Goal: Information Seeking & Learning: Learn about a topic

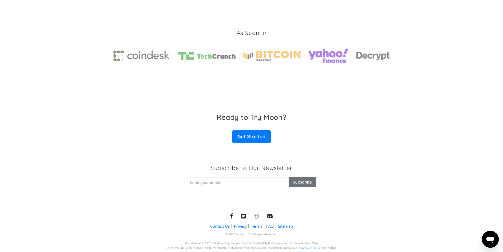
scroll to position [782, 0]
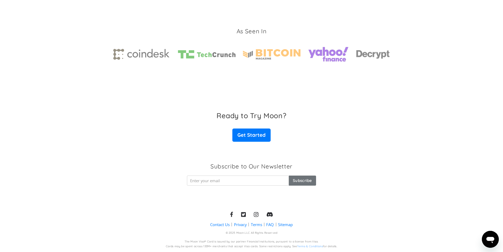
click at [237, 225] on link "Privacy" at bounding box center [240, 225] width 13 height 6
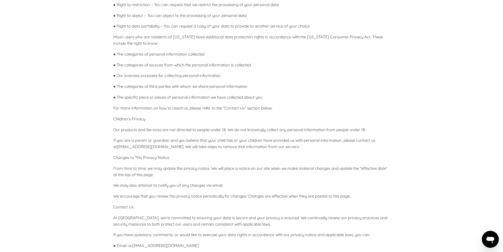
scroll to position [1395, 0]
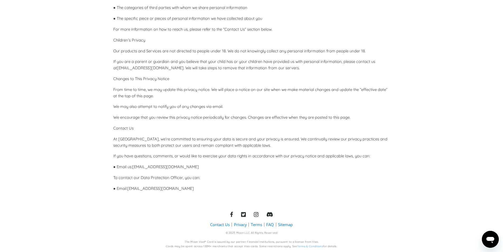
drag, startPoint x: 269, startPoint y: 176, endPoint x: 272, endPoint y: 232, distance: 56.4
click at [310, 245] on link "Terms & Conditions" at bounding box center [310, 245] width 26 height 3
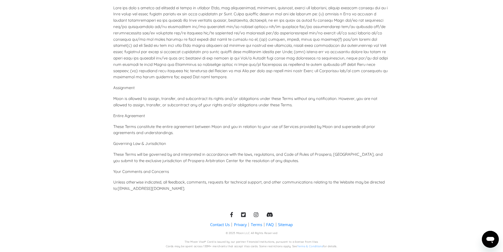
scroll to position [2337, 0]
click at [270, 225] on link "FAQ" at bounding box center [270, 225] width 8 height 6
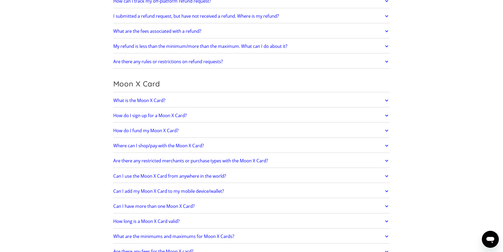
scroll to position [343, 0]
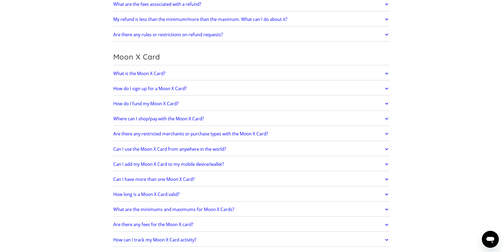
click at [228, 73] on link "What is the Moon X Card?" at bounding box center [251, 73] width 277 height 11
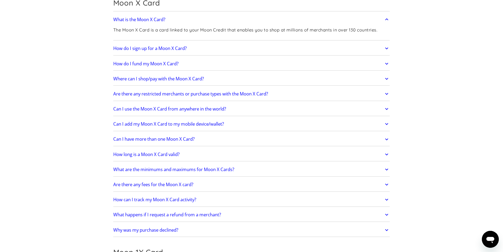
scroll to position [449, 0]
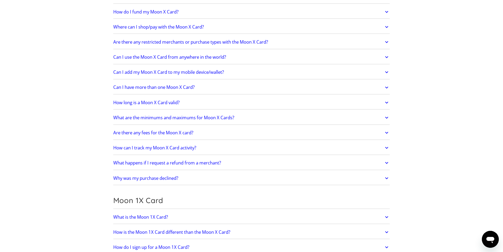
click at [274, 175] on link "Why was my purchase declined?" at bounding box center [251, 177] width 277 height 11
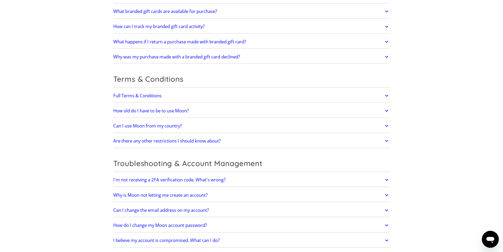
scroll to position [1057, 0]
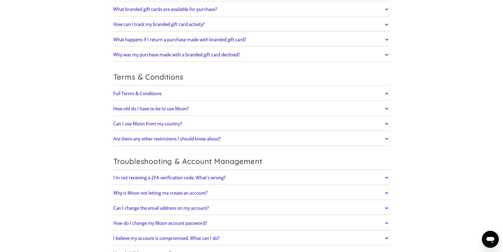
click at [306, 120] on link "Can I use Moon from my country?" at bounding box center [251, 123] width 277 height 11
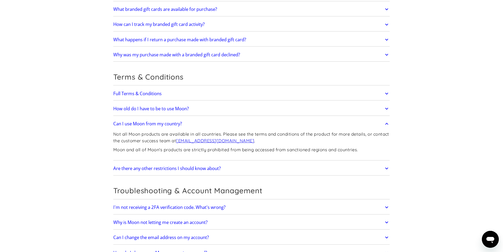
click at [271, 165] on link "Are there any other restrictions I should know about?" at bounding box center [251, 168] width 277 height 11
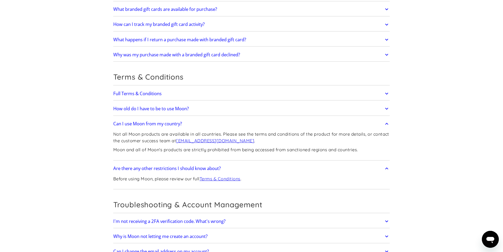
click at [233, 178] on link "Terms & Conditions" at bounding box center [220, 178] width 41 height 5
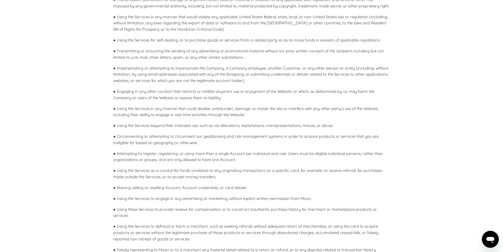
scroll to position [657, 0]
